Goal: Find specific page/section: Find specific page/section

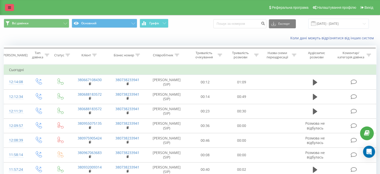
click at [11, 7] on link at bounding box center [9, 7] width 9 height 7
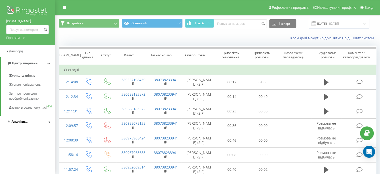
click at [24, 124] on link "Аналiтика" at bounding box center [27, 122] width 55 height 12
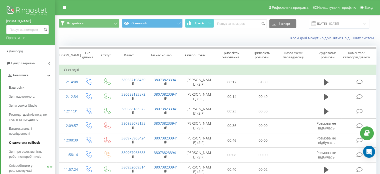
scroll to position [32, 0]
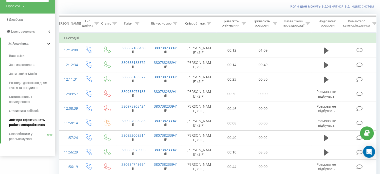
click at [19, 123] on span "Звіт про ефективність роботи співробітників" at bounding box center [31, 122] width 44 height 10
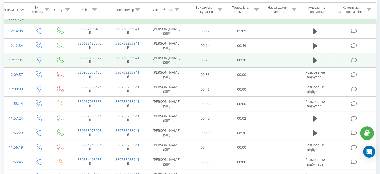
scroll to position [53, 0]
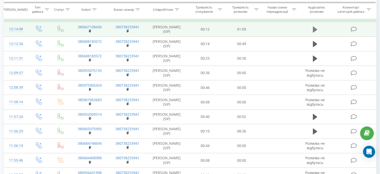
click at [314, 30] on icon at bounding box center [315, 30] width 5 height 6
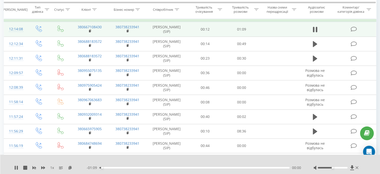
click at [112, 168] on div "00:00" at bounding box center [195, 168] width 190 height 2
click at [106, 168] on div "00:02" at bounding box center [195, 168] width 190 height 2
click at [132, 168] on div "- 01:06 00:03 00:03" at bounding box center [194, 167] width 215 height 5
click at [132, 167] on div "00:03" at bounding box center [195, 168] width 190 height 2
click at [146, 168] on div "00:15" at bounding box center [195, 168] width 190 height 2
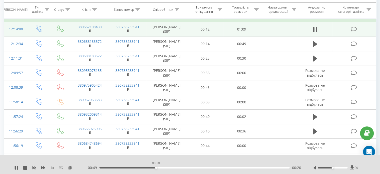
click at [156, 167] on div "00:20" at bounding box center [195, 168] width 190 height 2
click at [166, 169] on div "- 00:47 00:22 00:22" at bounding box center [194, 167] width 215 height 5
click at [166, 168] on div "00:22" at bounding box center [195, 168] width 190 height 2
click at [217, 166] on div "- 00:42 00:27 00:27" at bounding box center [194, 167] width 215 height 5
click at [216, 167] on div "00:42" at bounding box center [195, 168] width 190 height 2
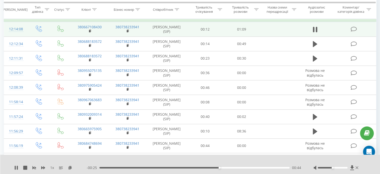
click at [252, 168] on div "- 00:25 00:44 00:44" at bounding box center [194, 167] width 215 height 5
click at [252, 168] on div "00:56" at bounding box center [195, 168] width 190 height 2
click at [274, 168] on div "00:57" at bounding box center [195, 168] width 190 height 2
click at [249, 167] on div "- 00:02 01:07 01:07" at bounding box center [194, 167] width 215 height 5
click at [249, 167] on div "01:08" at bounding box center [195, 168] width 190 height 2
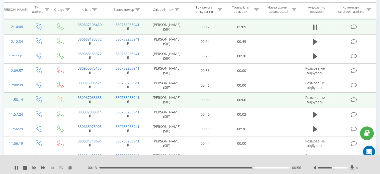
scroll to position [0, 0]
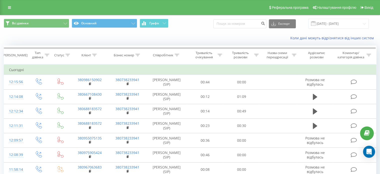
scroll to position [11, 0]
